Goal: Task Accomplishment & Management: Manage account settings

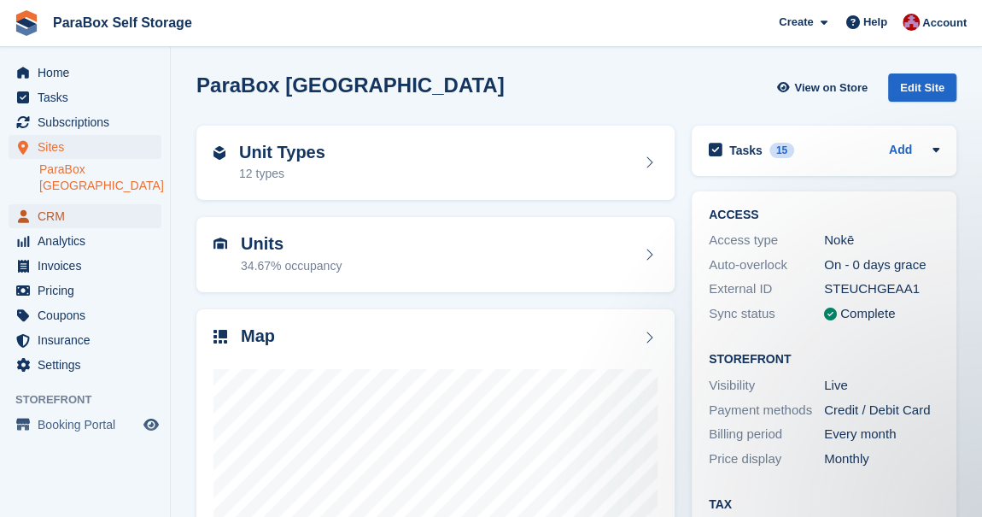
click at [84, 204] on span "CRM" at bounding box center [89, 216] width 102 height 24
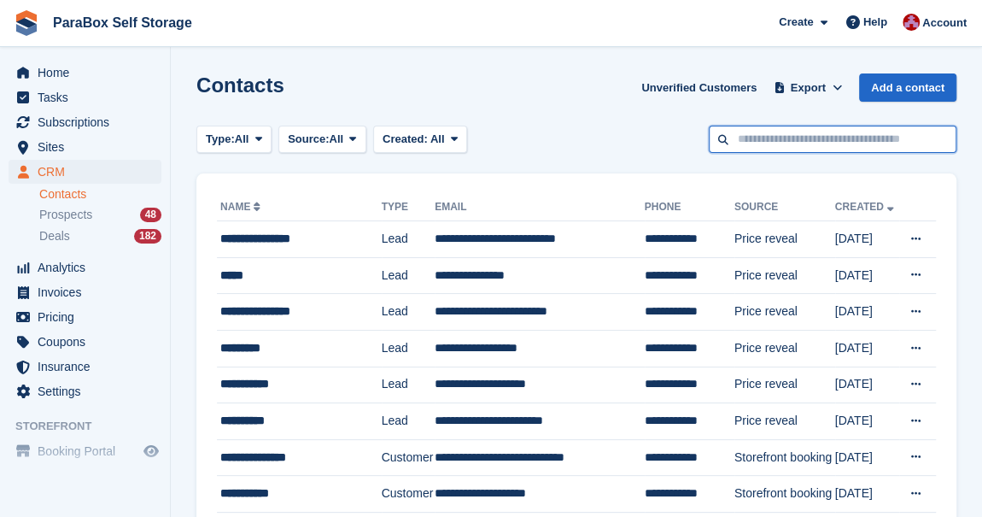
click at [812, 141] on input "text" at bounding box center [833, 140] width 248 height 28
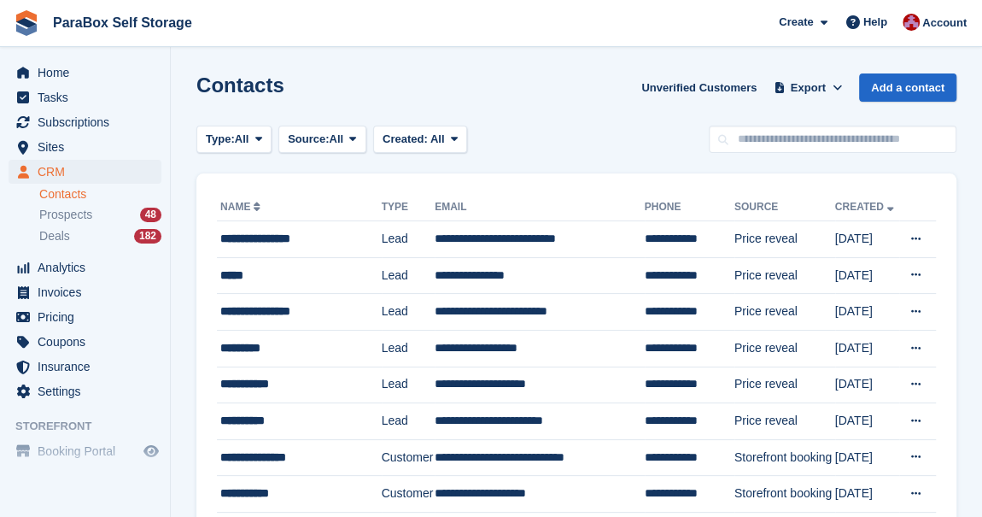
click at [611, 131] on div "Type: All All Lead Customer Source: All All Storefront Backoffice Pre-Opening i…" at bounding box center [576, 140] width 760 height 28
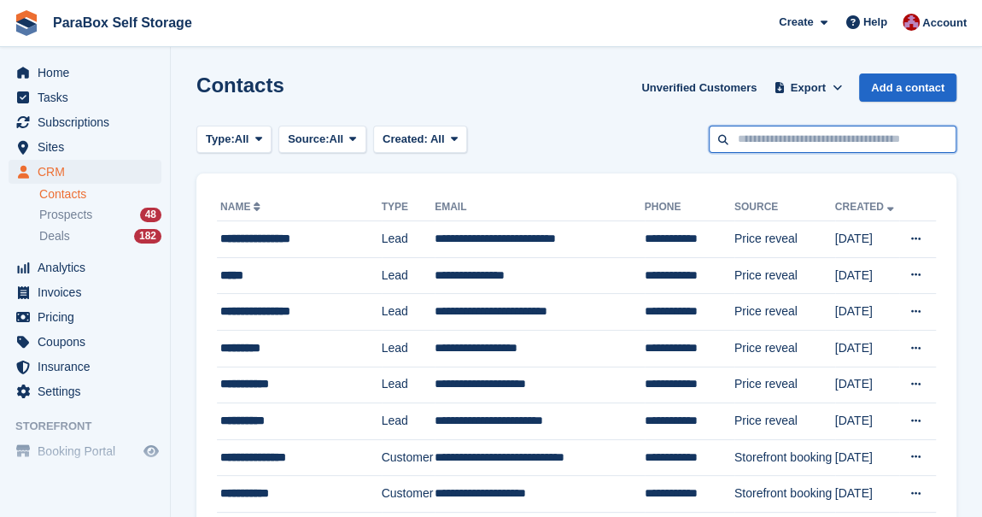
click at [774, 138] on input "text" at bounding box center [833, 140] width 248 height 28
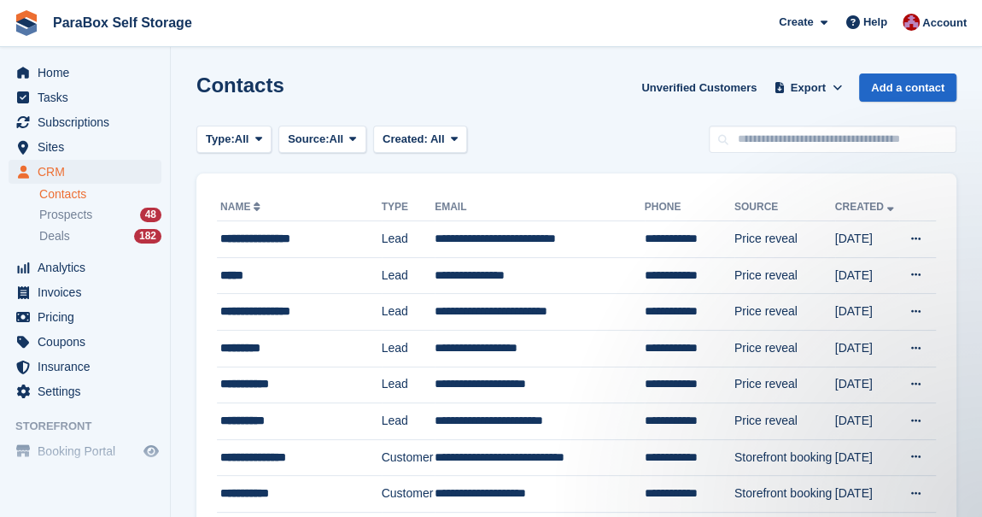
click at [673, 138] on div "Type: All All Lead Customer Source: All All Storefront Backoffice Pre-Opening i…" at bounding box center [576, 140] width 760 height 28
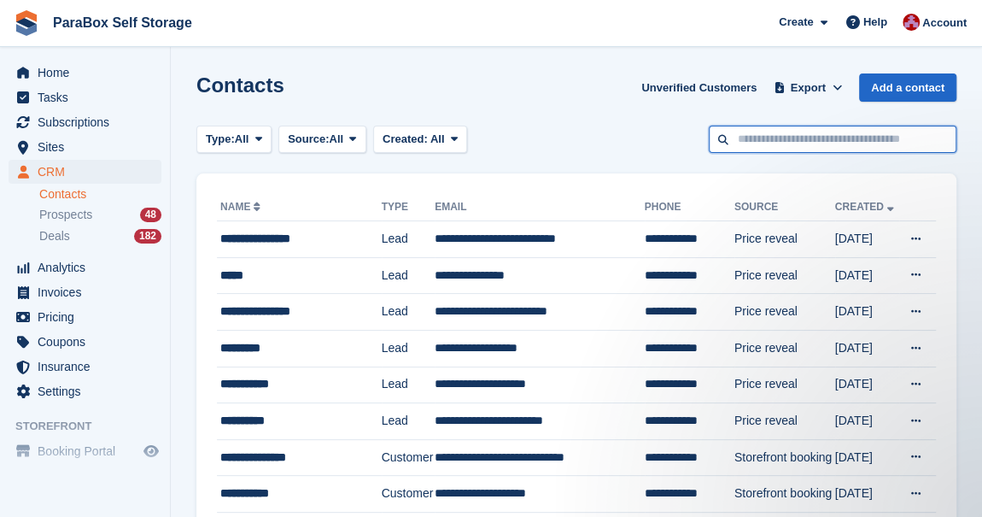
click at [768, 142] on input "text" at bounding box center [833, 140] width 248 height 28
type input "******"
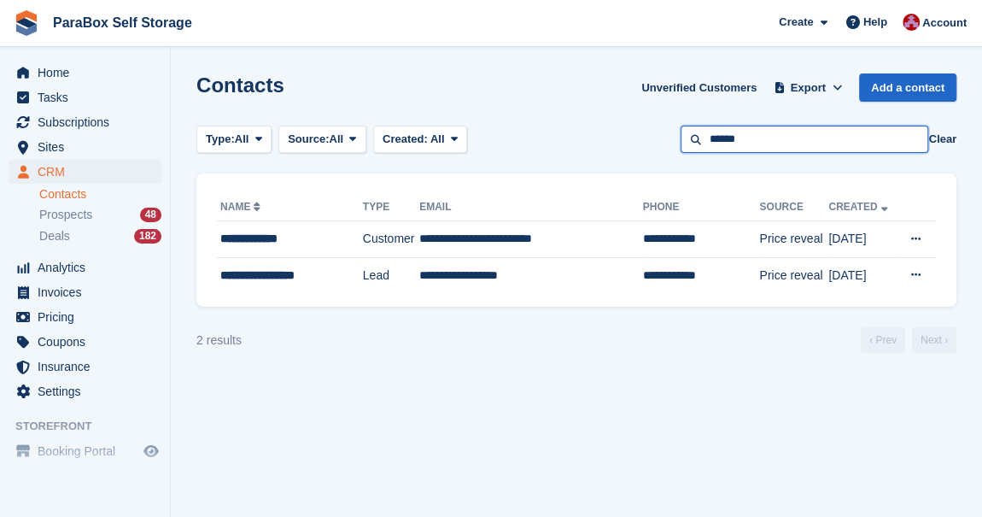
click at [768, 138] on input "******" at bounding box center [805, 140] width 248 height 28
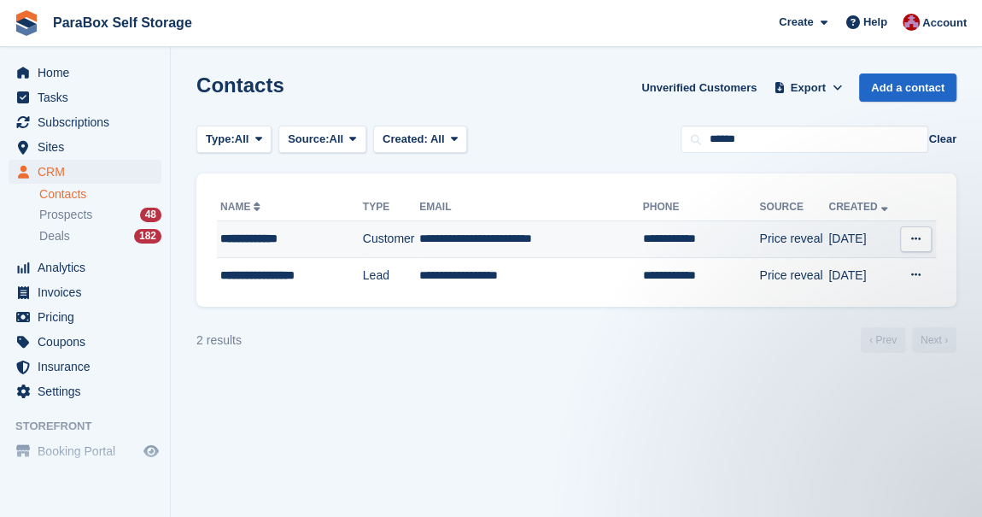
click at [273, 242] on div "**********" at bounding box center [285, 239] width 130 height 18
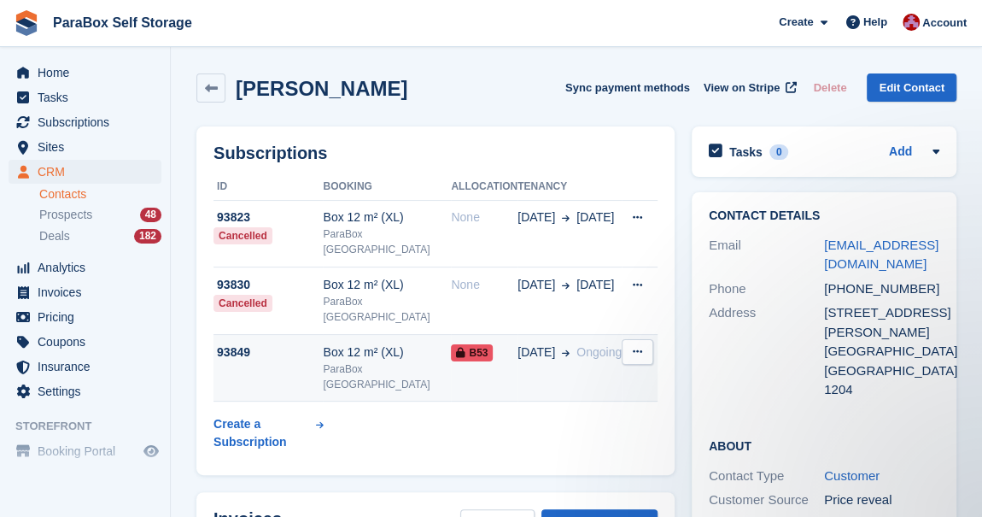
click at [456, 348] on icon at bounding box center [460, 353] width 9 height 10
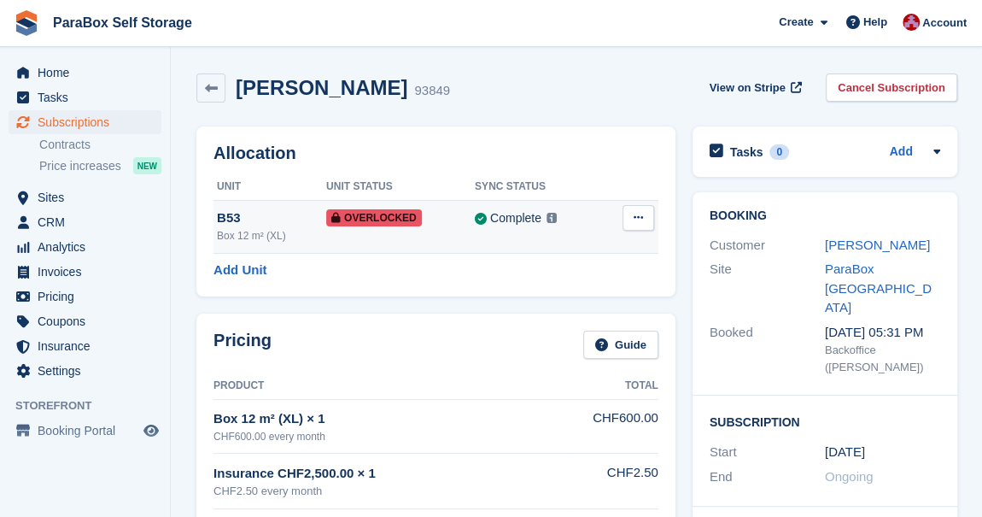
click at [638, 219] on icon at bounding box center [638, 217] width 9 height 11
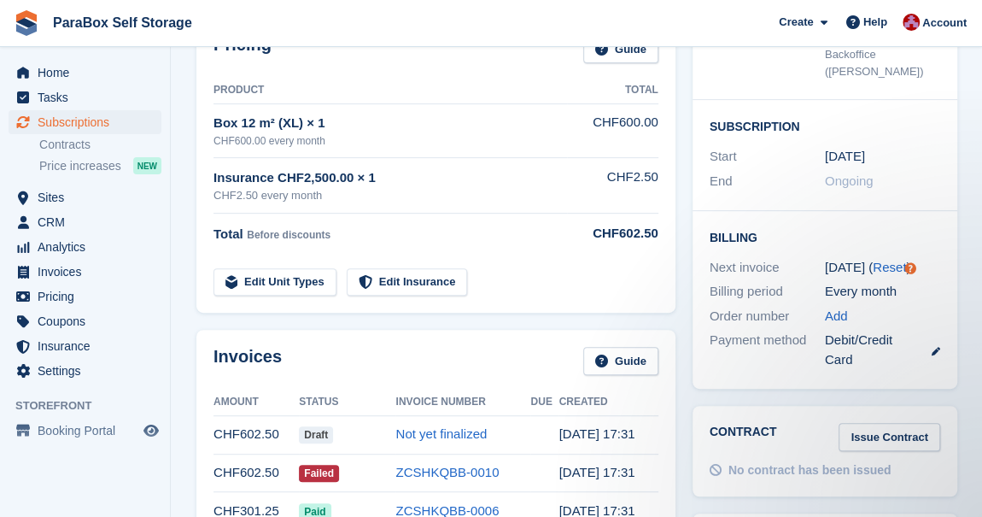
scroll to position [77, 0]
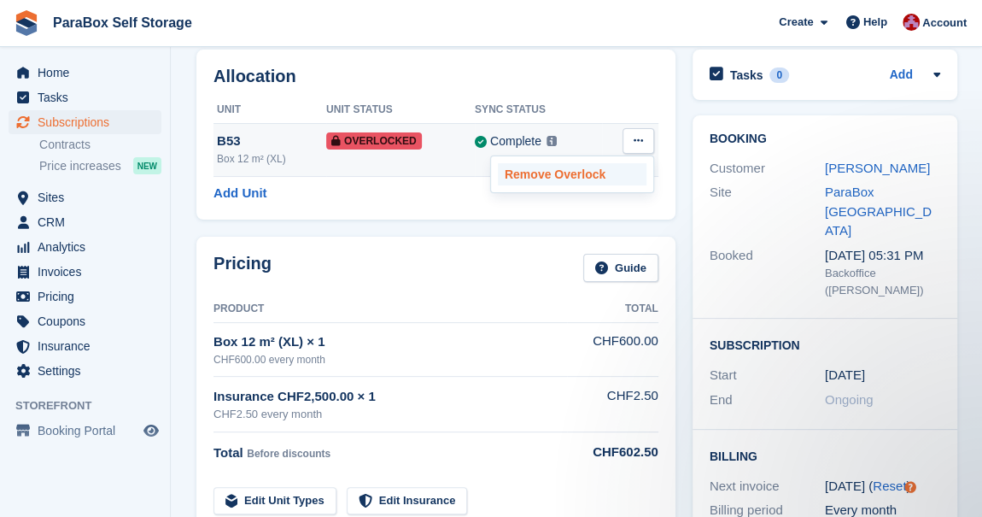
click at [553, 178] on p "Remove Overlock" at bounding box center [572, 174] width 149 height 22
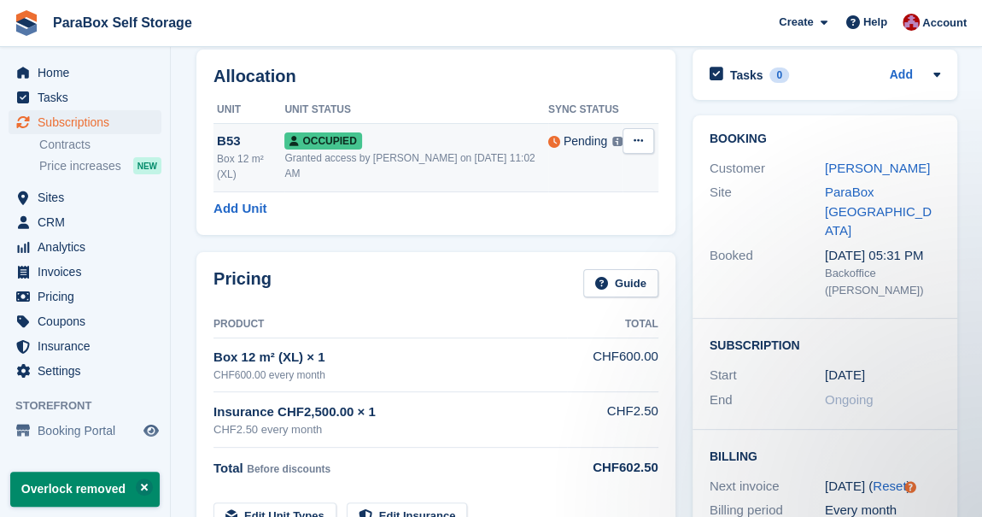
click at [637, 139] on icon at bounding box center [638, 140] width 9 height 11
click at [523, 192] on p "Repossess" at bounding box center [572, 196] width 149 height 22
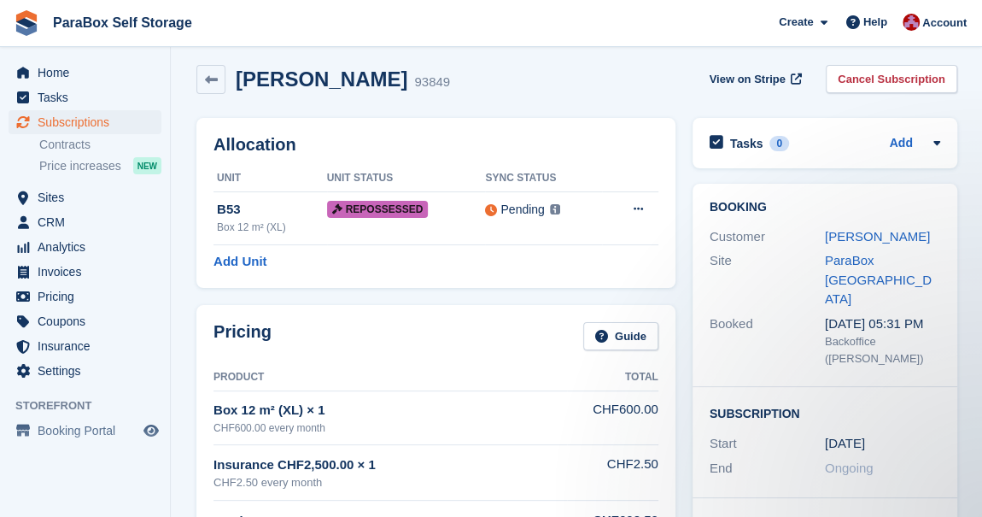
scroll to position [0, 0]
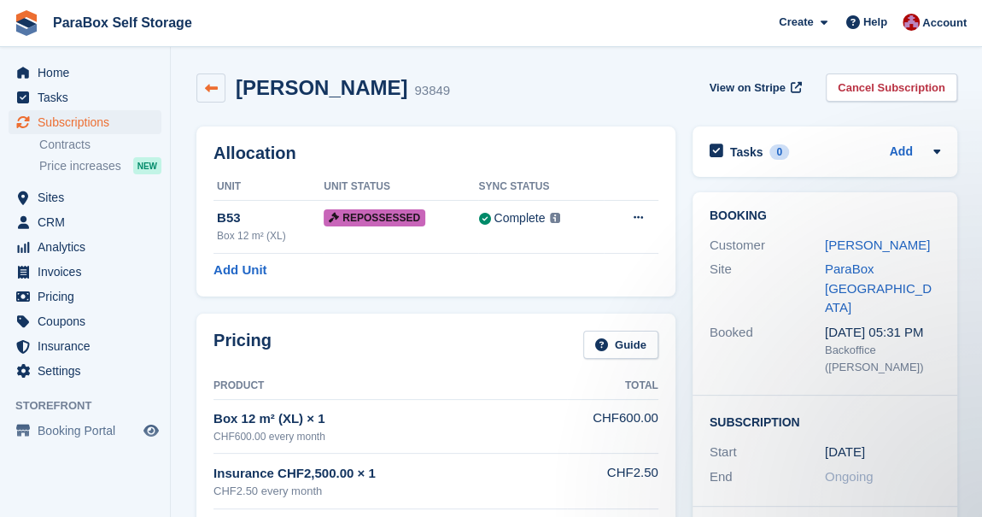
click at [198, 90] on link at bounding box center [210, 87] width 29 height 29
